Goal: Task Accomplishment & Management: Manage account settings

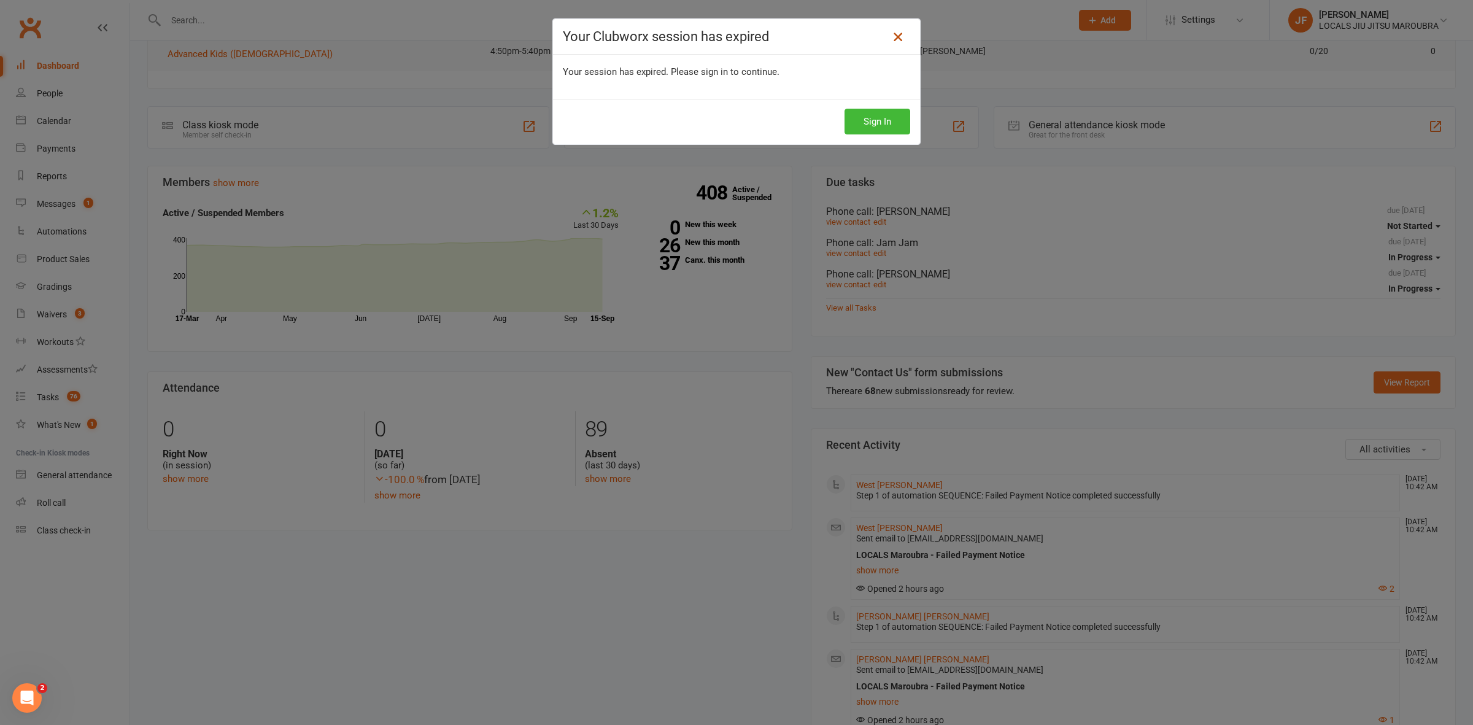
click at [891, 32] on icon at bounding box center [897, 36] width 15 height 15
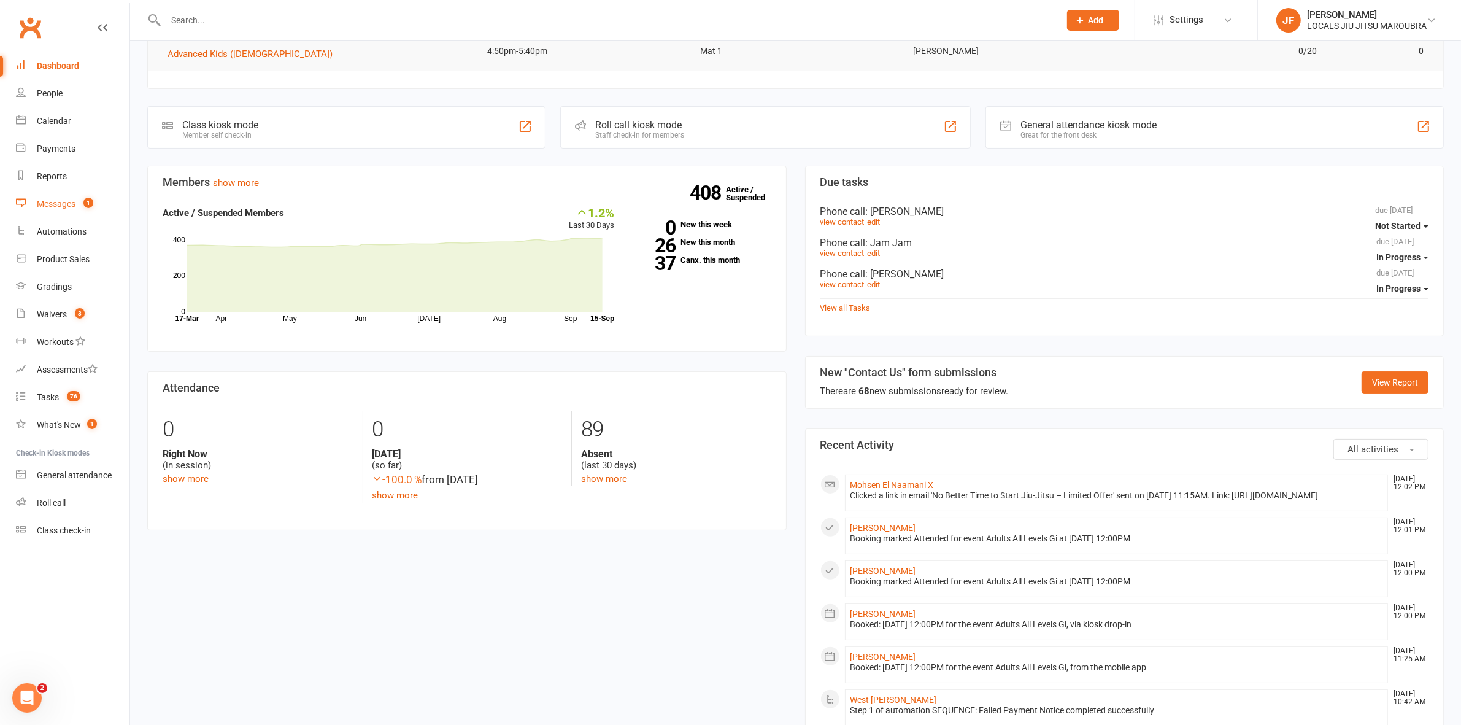
click at [53, 207] on div "Messages" at bounding box center [56, 204] width 39 height 10
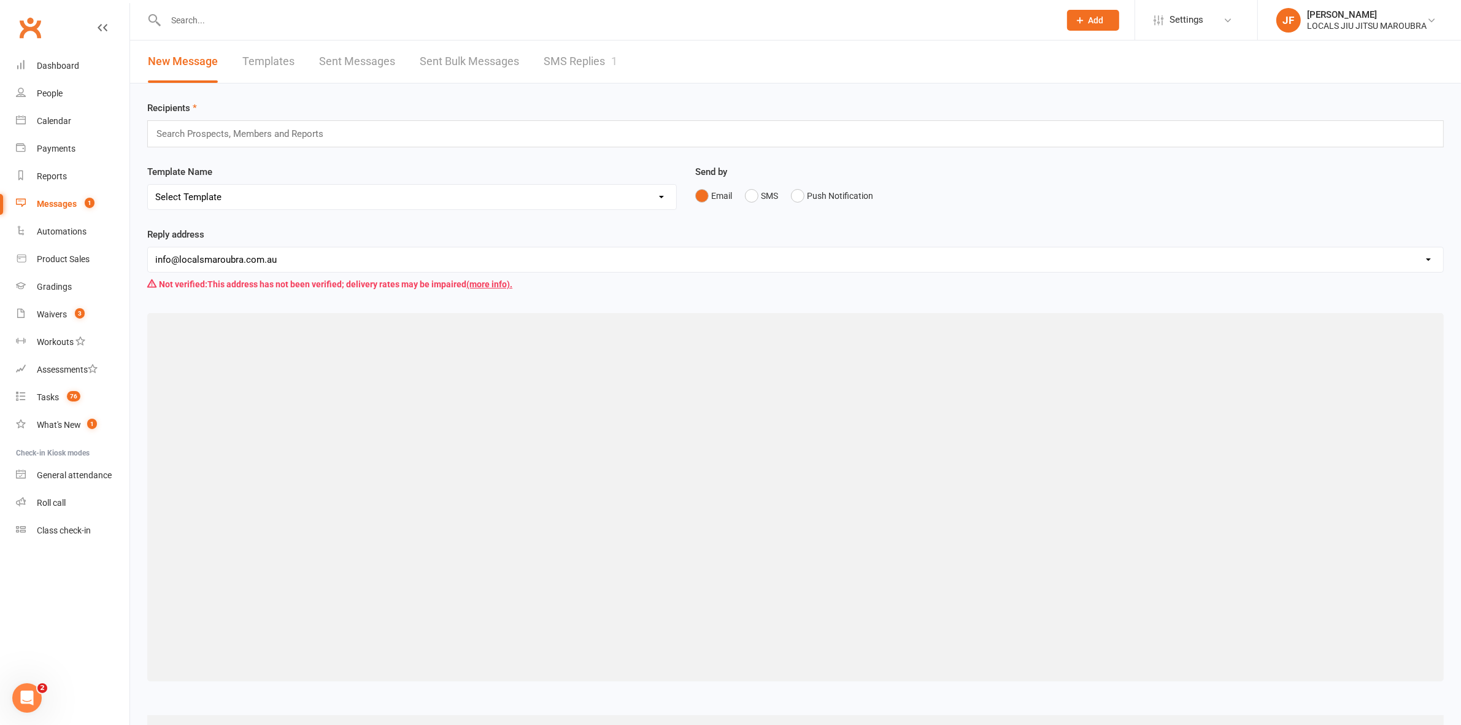
click at [544, 71] on link "SMS Replies 1" at bounding box center [581, 61] width 74 height 42
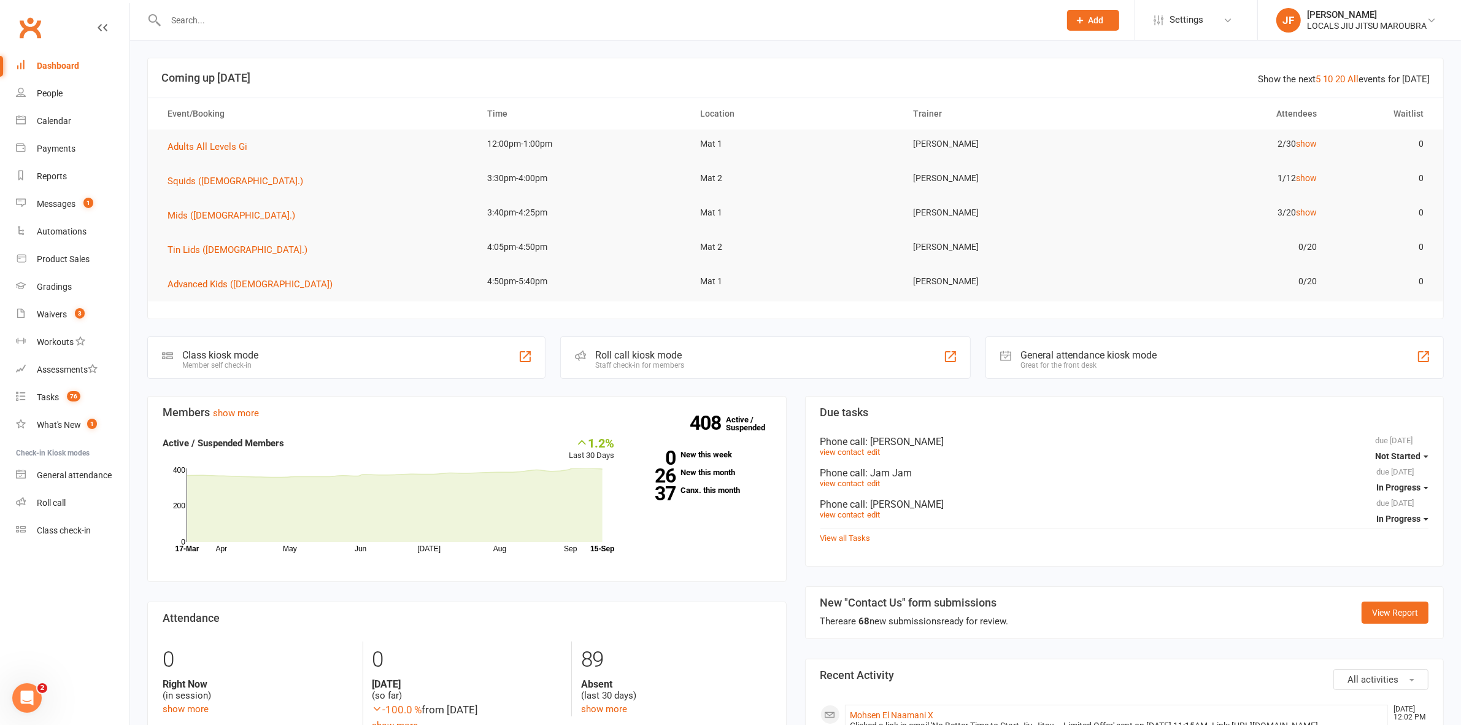
click at [786, 593] on div "Members show more 1.2% Last 30 Days Active / Suspended Members Apr May Jun Jul …" at bounding box center [467, 588] width 658 height 384
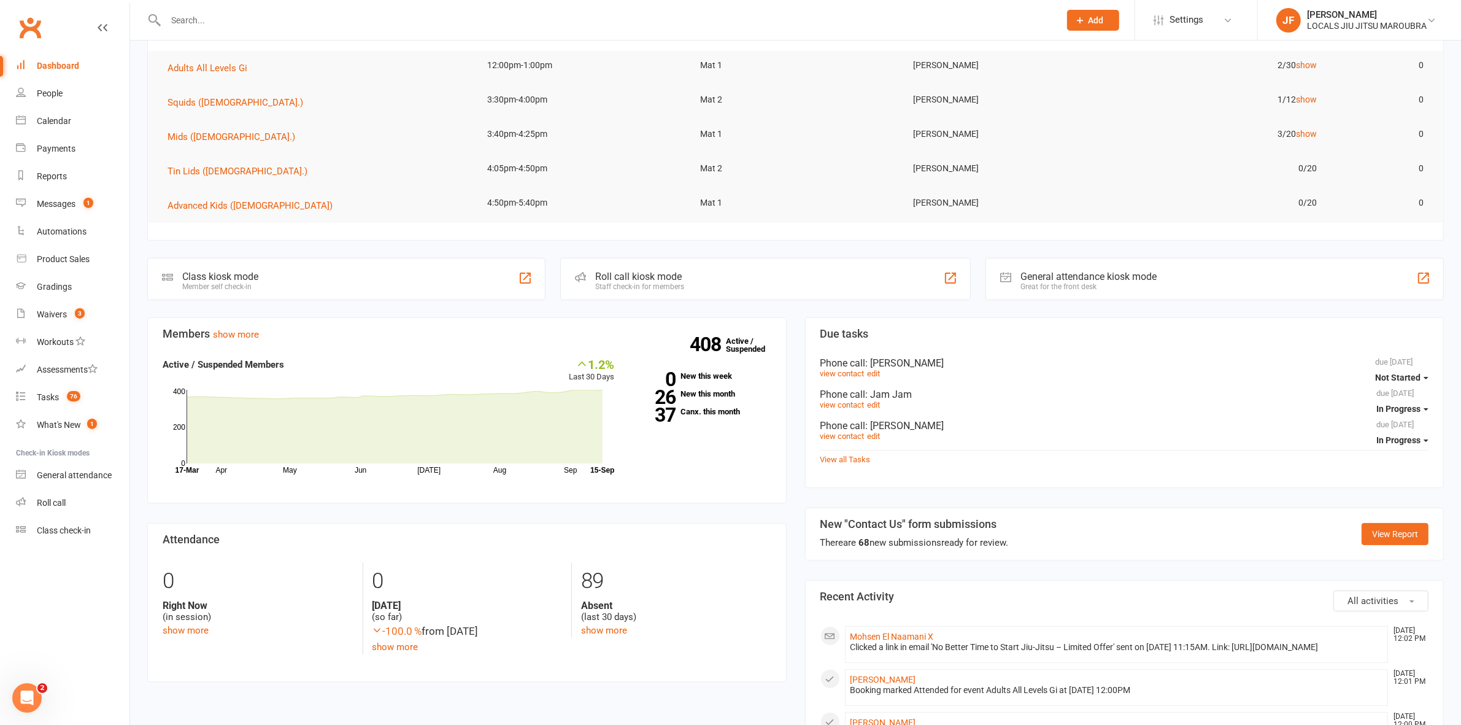
scroll to position [307, 0]
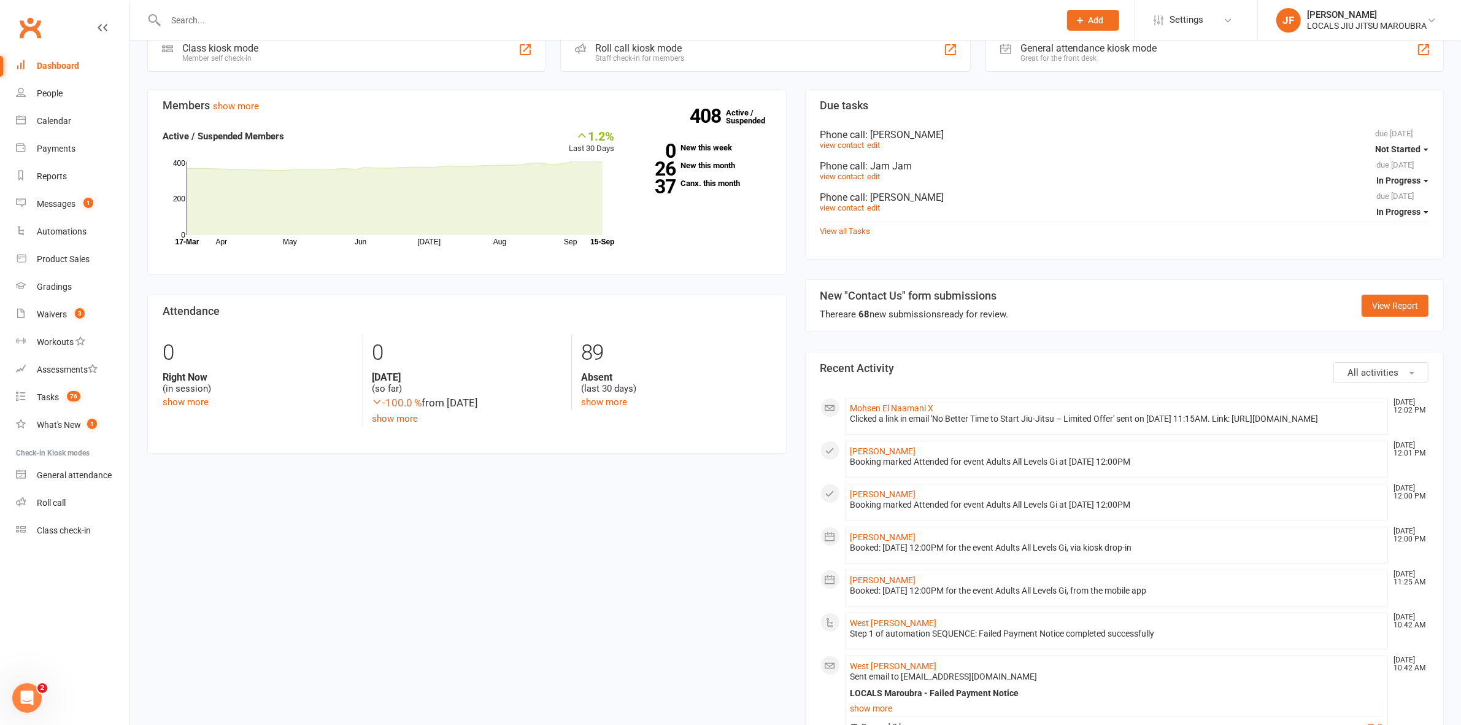
drag, startPoint x: 903, startPoint y: 420, endPoint x: 899, endPoint y: 414, distance: 6.9
drag, startPoint x: 477, startPoint y: 615, endPoint x: 464, endPoint y: 603, distance: 17.8
click at [75, 206] on div "Messages" at bounding box center [56, 204] width 39 height 10
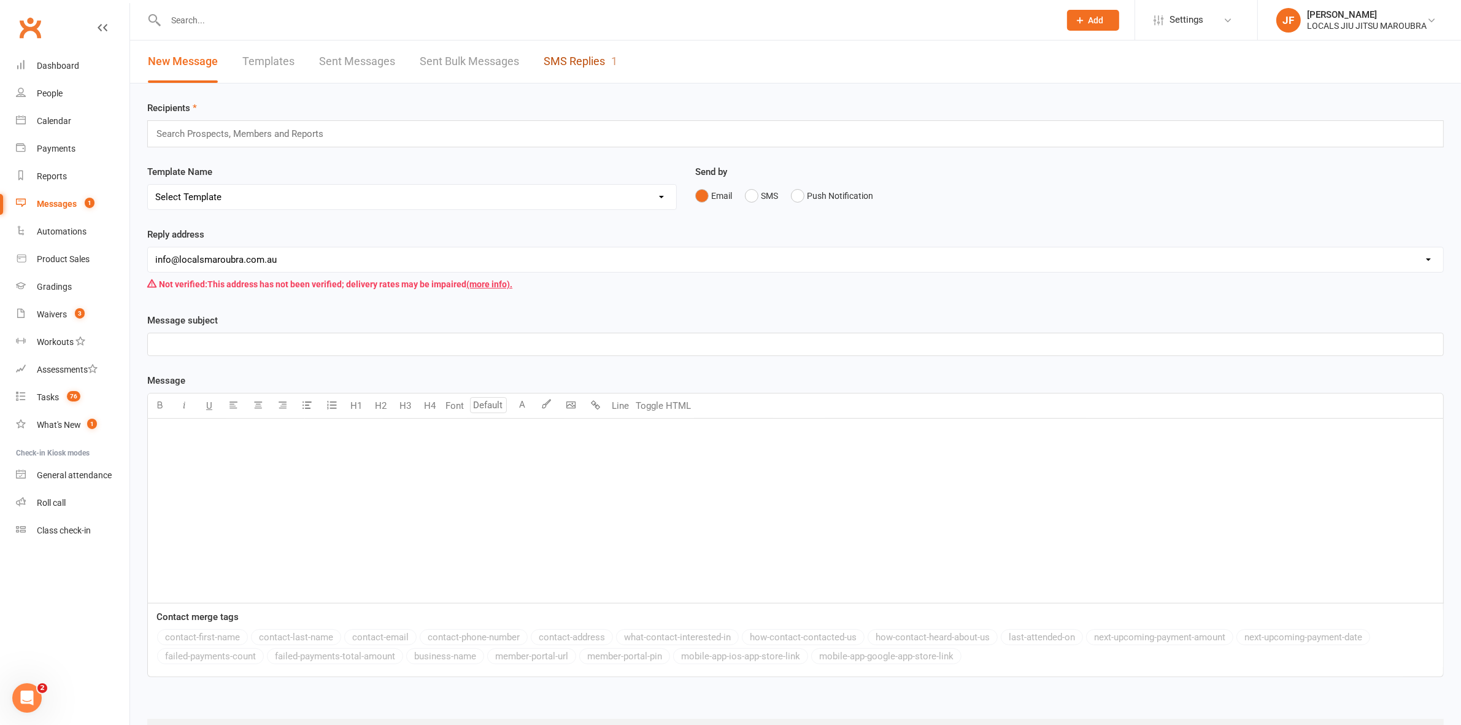
click at [569, 49] on link "SMS Replies 1" at bounding box center [581, 61] width 74 height 42
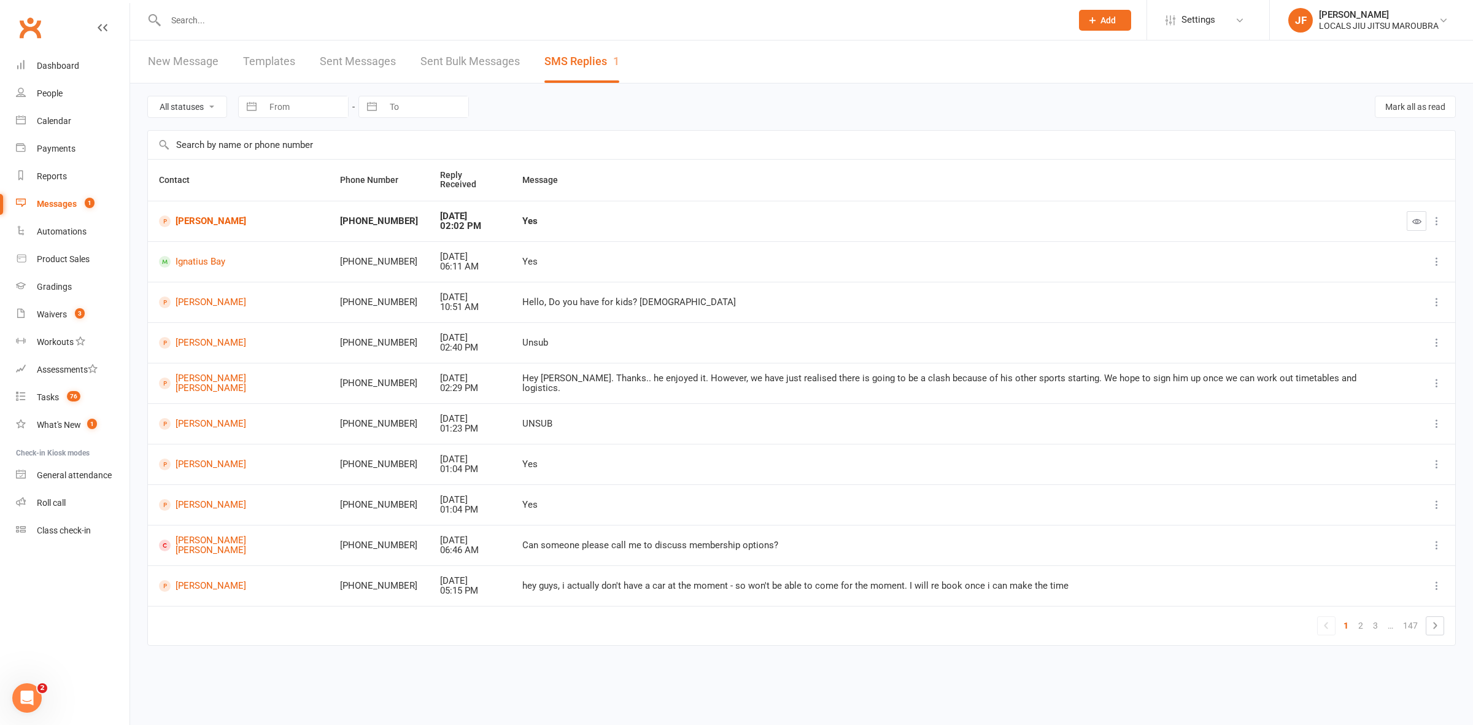
drag, startPoint x: 799, startPoint y: 628, endPoint x: 816, endPoint y: 661, distance: 37.6
click at [799, 628] on td "1 2 3 … 147" at bounding box center [801, 625] width 1307 height 39
click at [584, 202] on td "Yes" at bounding box center [953, 221] width 884 height 40
drag, startPoint x: 50, startPoint y: 120, endPoint x: 138, endPoint y: 99, distance: 90.6
click at [50, 120] on div "Calendar" at bounding box center [54, 121] width 34 height 10
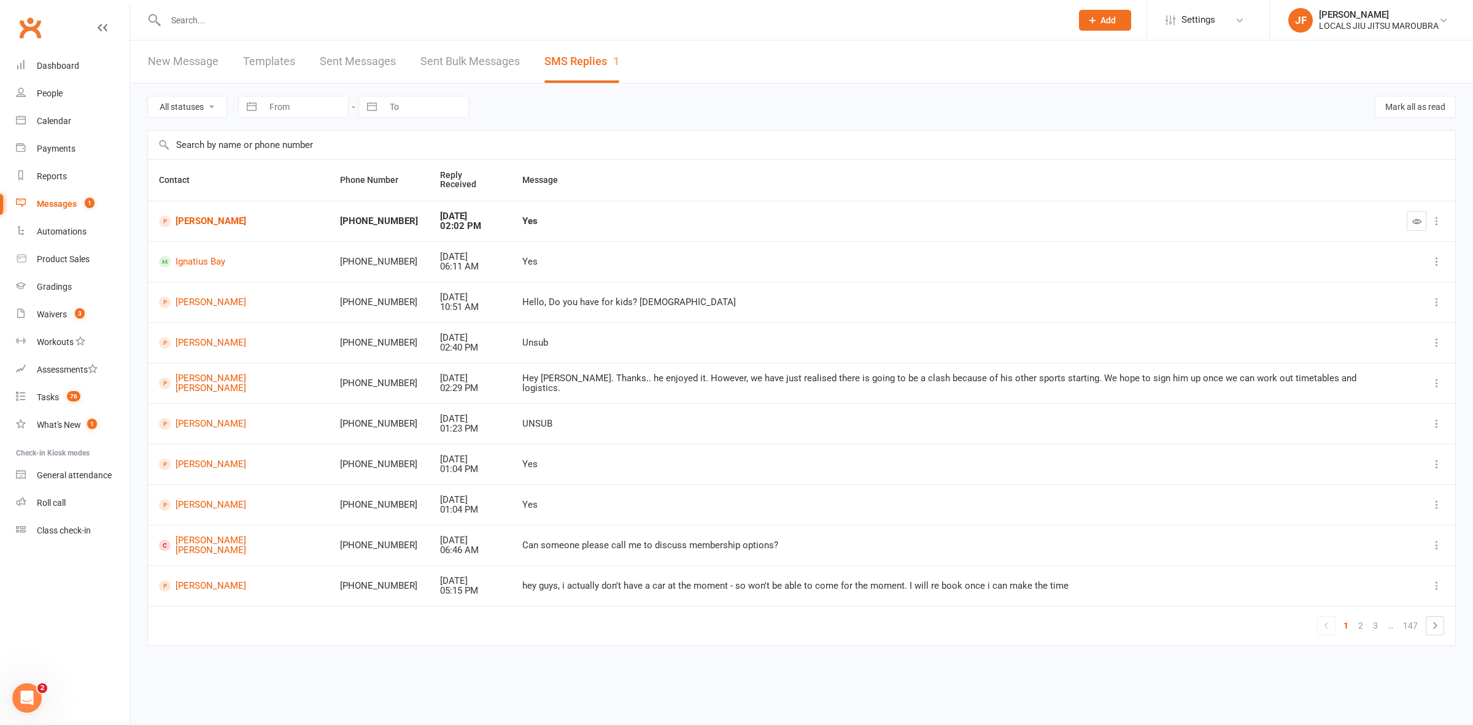
click at [857, 633] on td "1 2 3 … 147" at bounding box center [801, 625] width 1307 height 39
click at [615, 641] on div "Contact Phone Number Reply Received Message [PERSON_NAME] +61404140796 [DATE] 0…" at bounding box center [801, 411] width 1308 height 504
drag, startPoint x: 49, startPoint y: 304, endPoint x: 68, endPoint y: 307, distance: 19.3
click at [49, 304] on link "Waivers 3" at bounding box center [73, 315] width 114 height 28
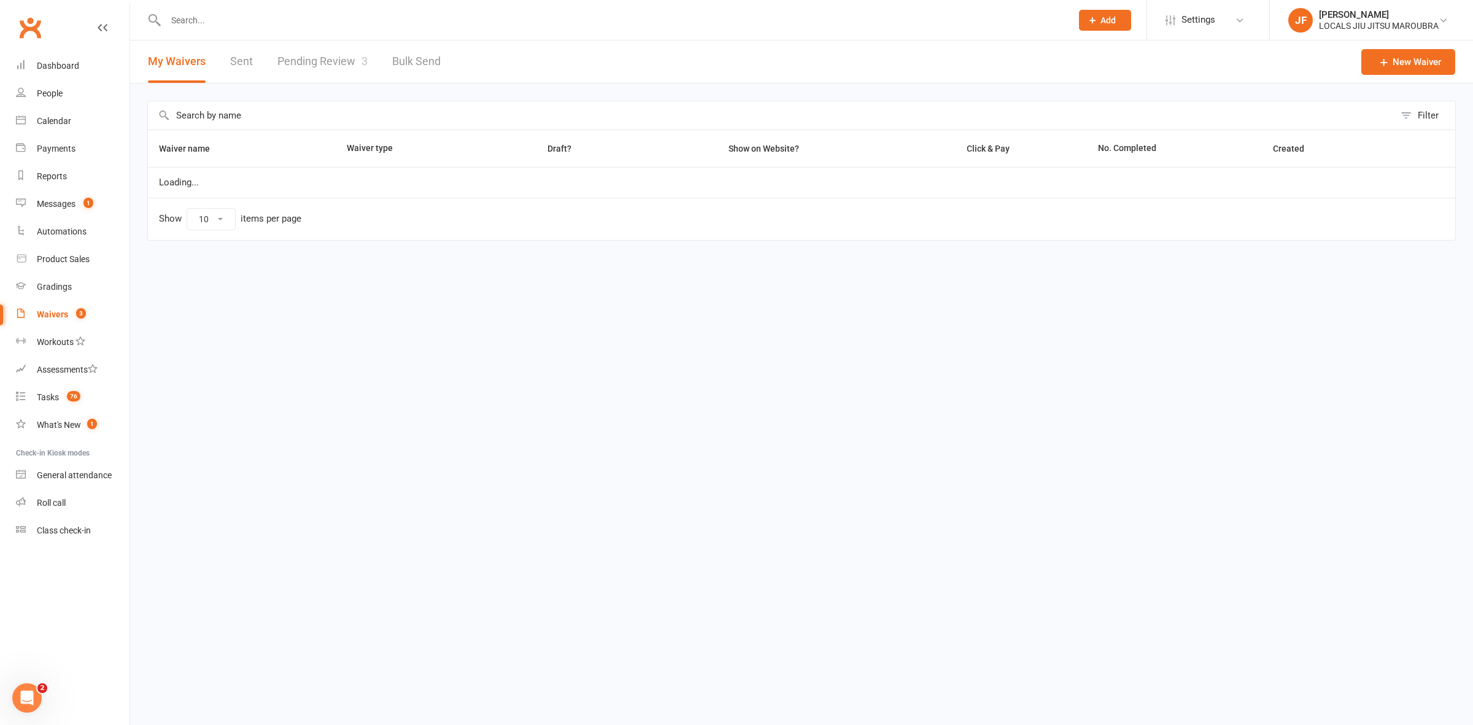
select select "100"
click at [320, 63] on link "Pending Review 3" at bounding box center [322, 61] width 90 height 42
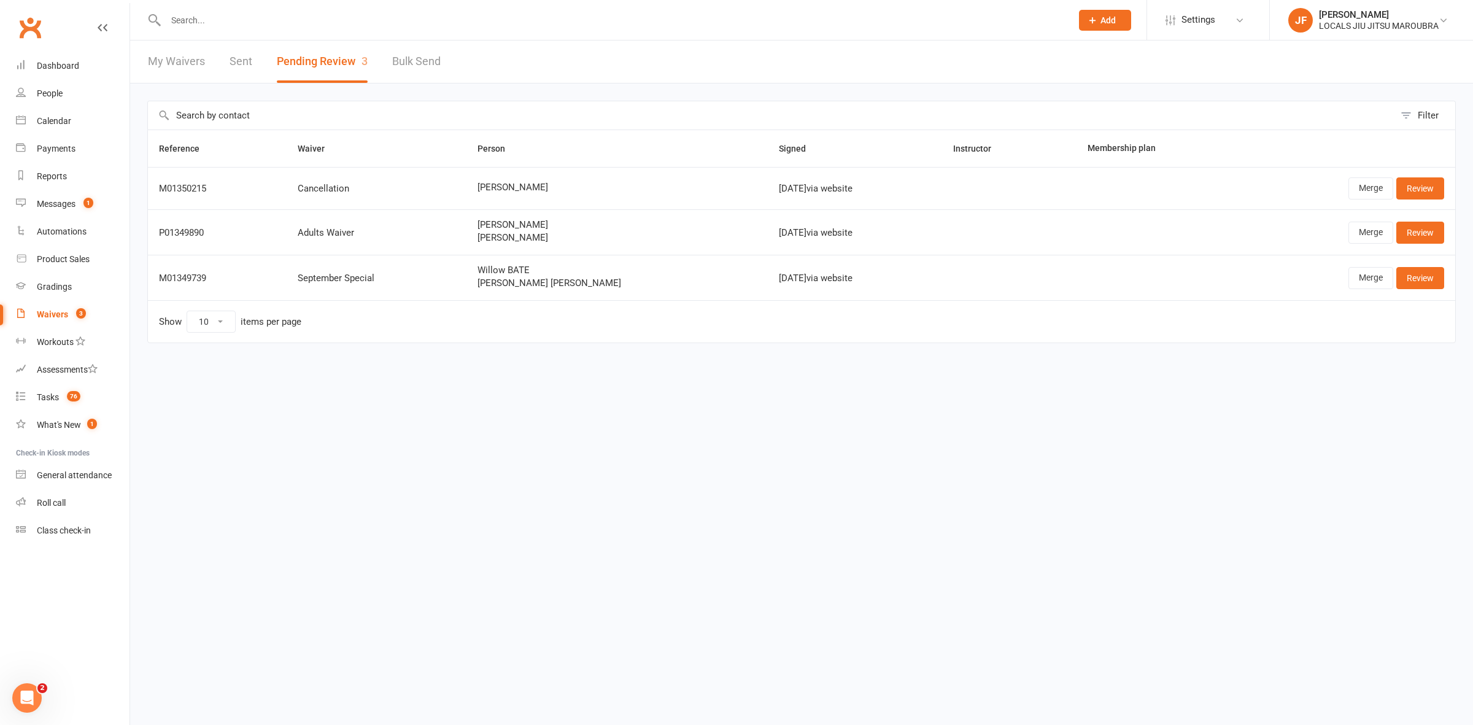
drag, startPoint x: 493, startPoint y: 485, endPoint x: 634, endPoint y: 434, distance: 149.8
click at [493, 395] on html "Prospect Member Non-attending contact Class / event Appointment Grading event T…" at bounding box center [736, 197] width 1473 height 395
